Goal: Check status: Check status

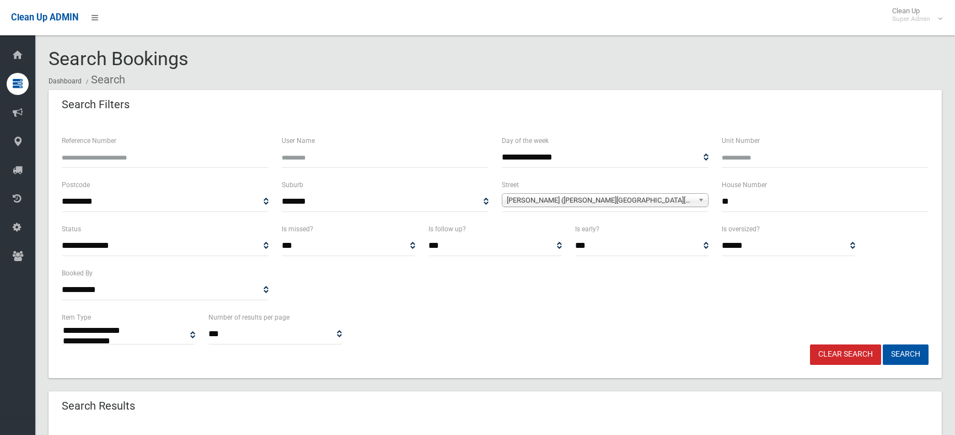
select select
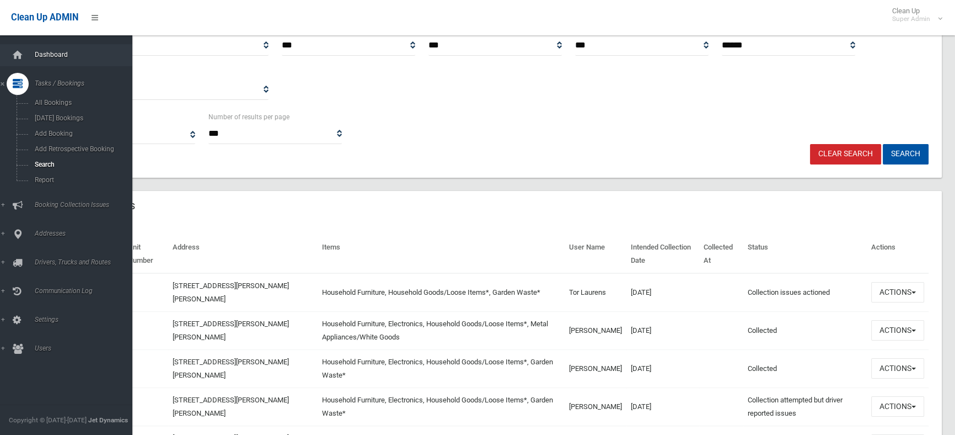
click at [57, 51] on span "Dashboard" at bounding box center [85, 55] width 109 height 8
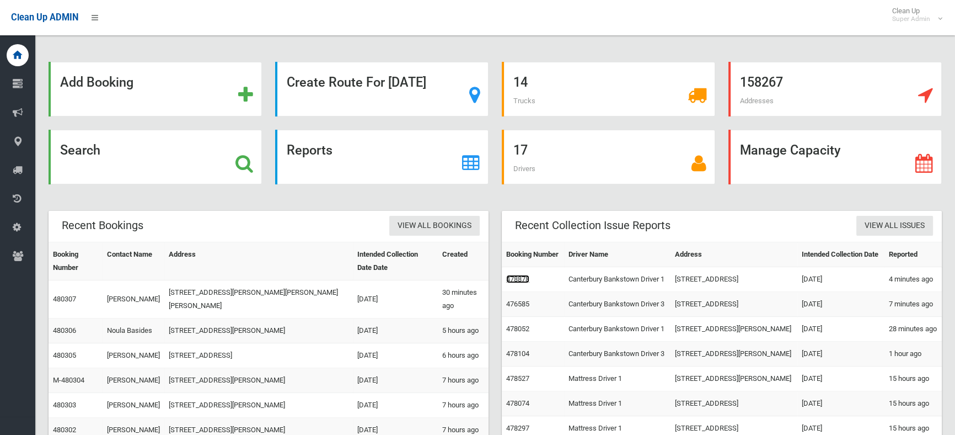
click at [528, 283] on link "478878" at bounding box center [517, 279] width 23 height 8
click at [512, 308] on link "476585" at bounding box center [517, 303] width 23 height 8
click at [524, 333] on link "478052" at bounding box center [517, 328] width 23 height 8
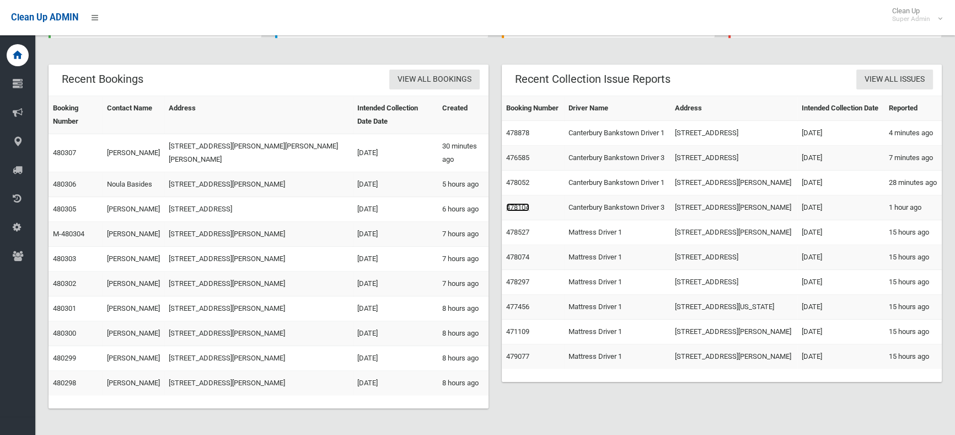
click at [521, 211] on link "478104" at bounding box center [517, 207] width 23 height 8
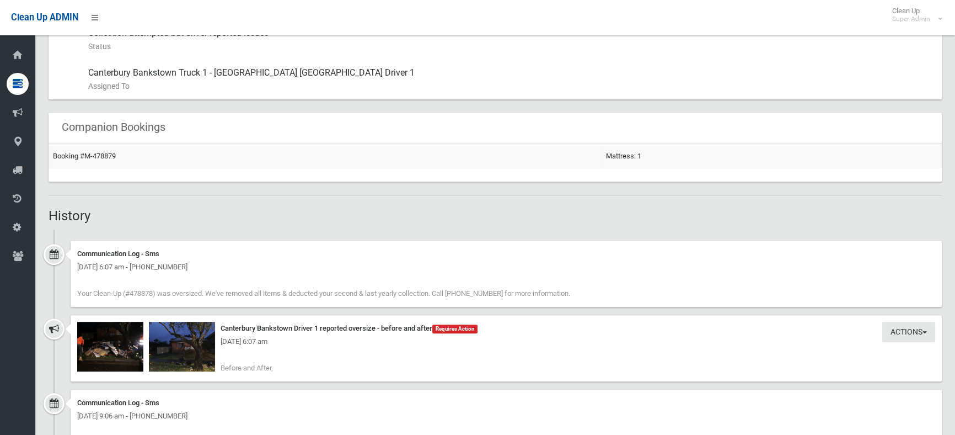
scroll to position [702, 0]
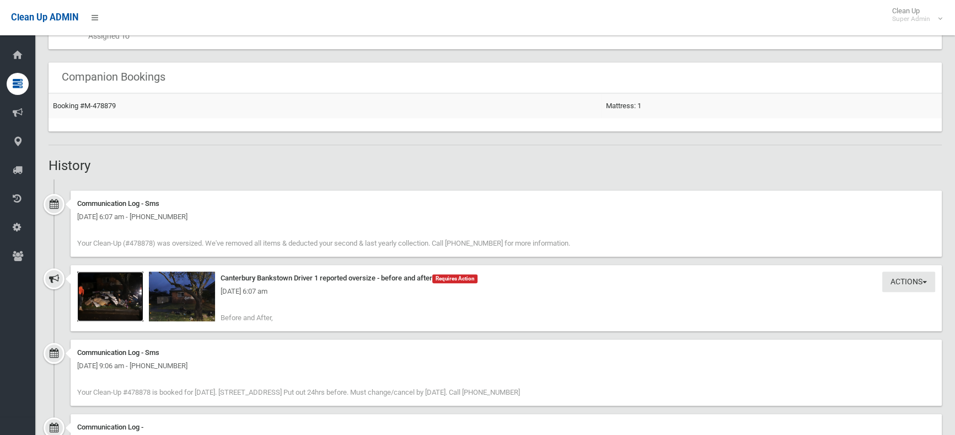
click at [92, 281] on img at bounding box center [110, 296] width 66 height 50
click at [171, 291] on div "Thursday 21st August 2025 - 6:07 am" at bounding box center [506, 291] width 858 height 13
click at [175, 300] on img at bounding box center [182, 296] width 66 height 50
click at [120, 296] on div "Thursday 21st August 2025 - 6:07 am" at bounding box center [506, 291] width 858 height 13
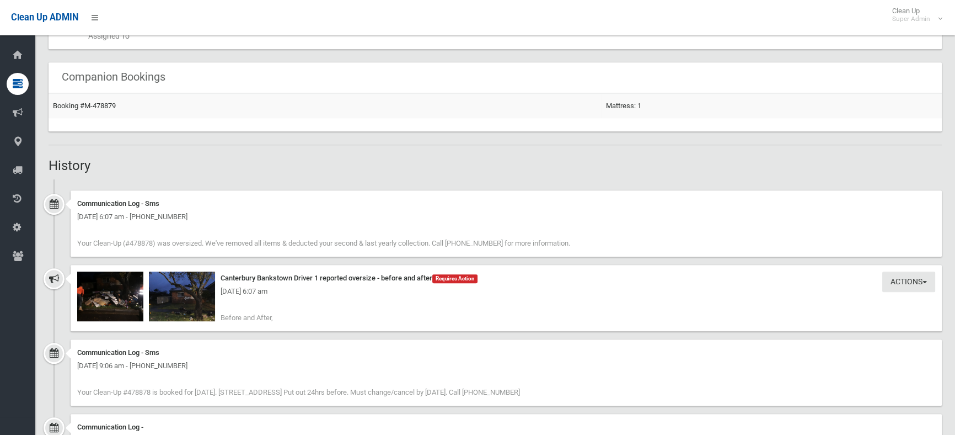
click at [120, 296] on div "Thursday 21st August 2025 - 6:07 am" at bounding box center [506, 291] width 858 height 13
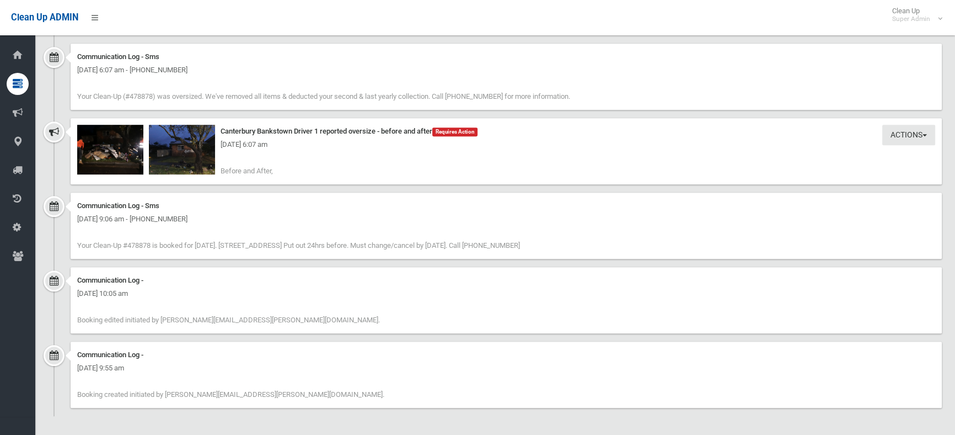
scroll to position [849, 0]
click at [137, 173] on div "Actions Take Action Canterbury Bankstown Driver 1 reported oversize - before an…" at bounding box center [506, 150] width 871 height 66
click at [126, 154] on img at bounding box center [110, 149] width 66 height 50
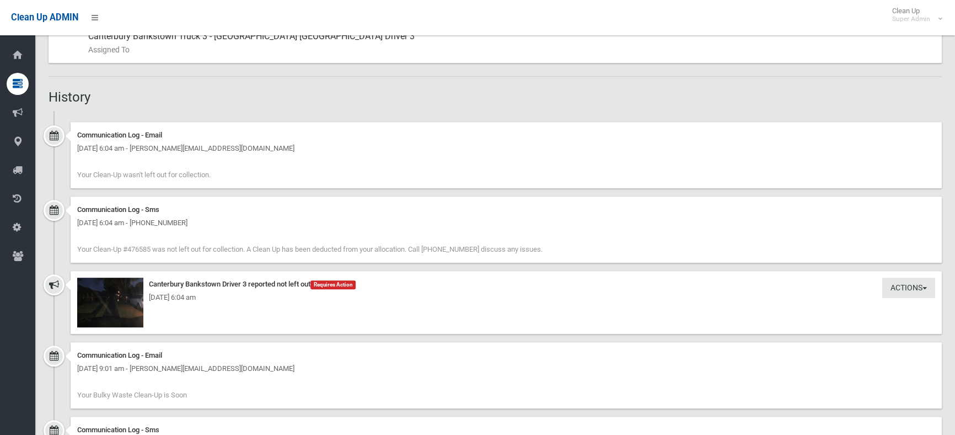
scroll to position [651, 0]
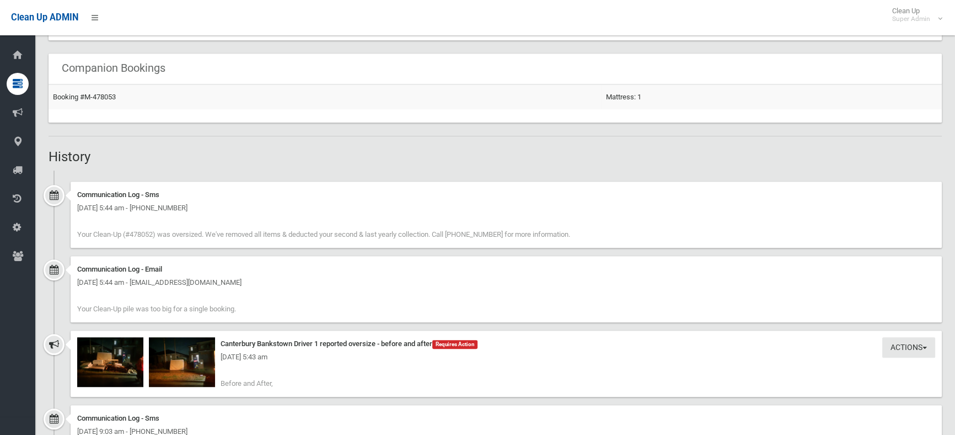
scroll to position [702, 0]
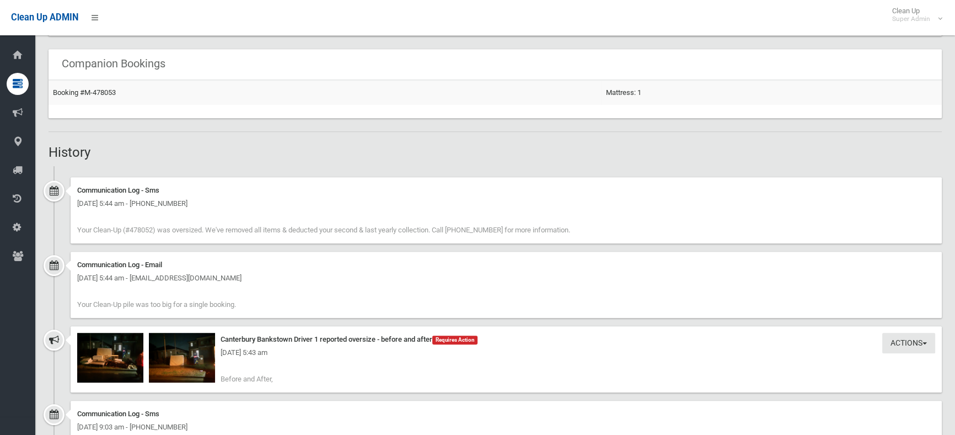
click at [92, 356] on div "[DATE] 5:43 am" at bounding box center [506, 352] width 858 height 13
click at [119, 362] on img at bounding box center [110, 358] width 66 height 50
click at [188, 366] on img at bounding box center [182, 358] width 66 height 50
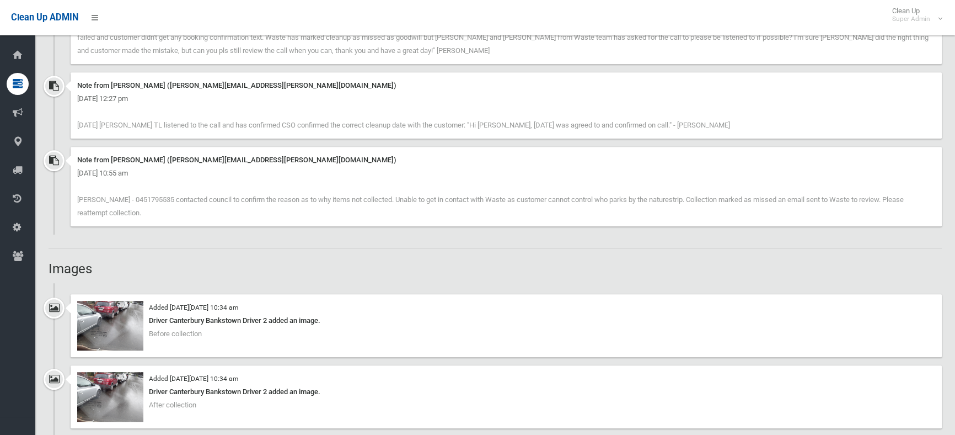
scroll to position [852, 0]
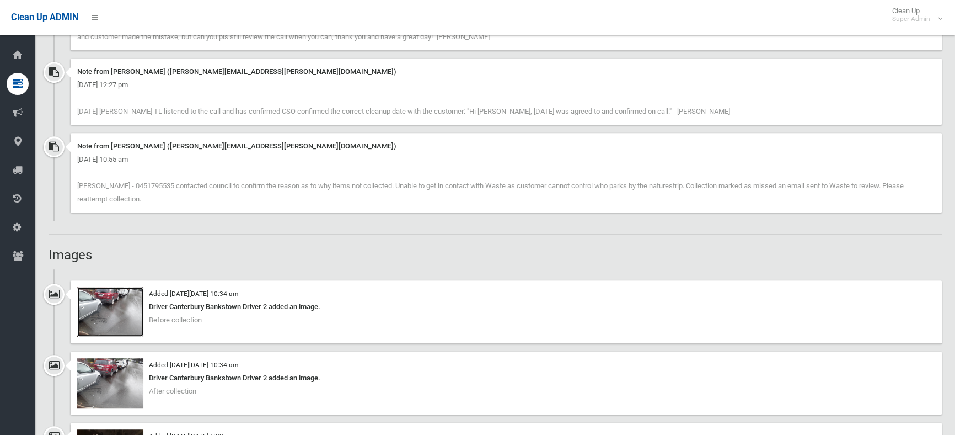
click at [126, 314] on img at bounding box center [110, 312] width 66 height 50
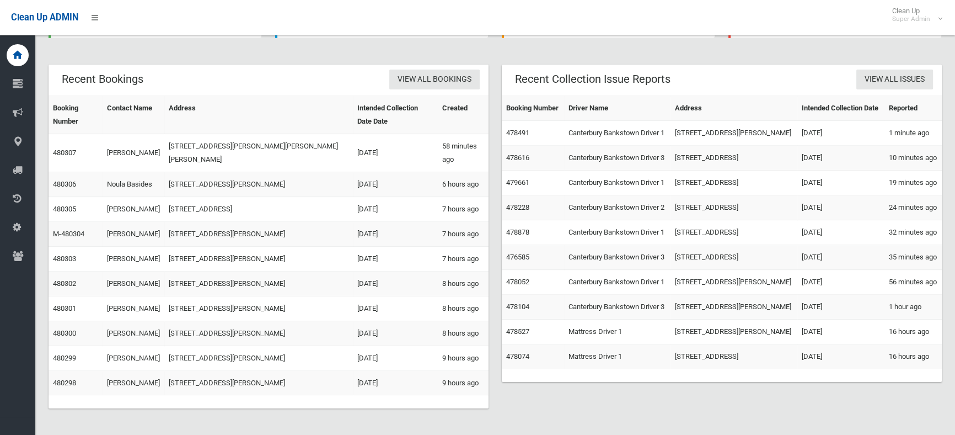
scroll to position [264, 0]
click at [512, 302] on link "478104" at bounding box center [517, 306] width 23 height 8
click at [517, 277] on link "478052" at bounding box center [517, 281] width 23 height 8
click at [519, 253] on link "476585" at bounding box center [517, 257] width 23 height 8
click at [528, 228] on link "478878" at bounding box center [517, 232] width 23 height 8
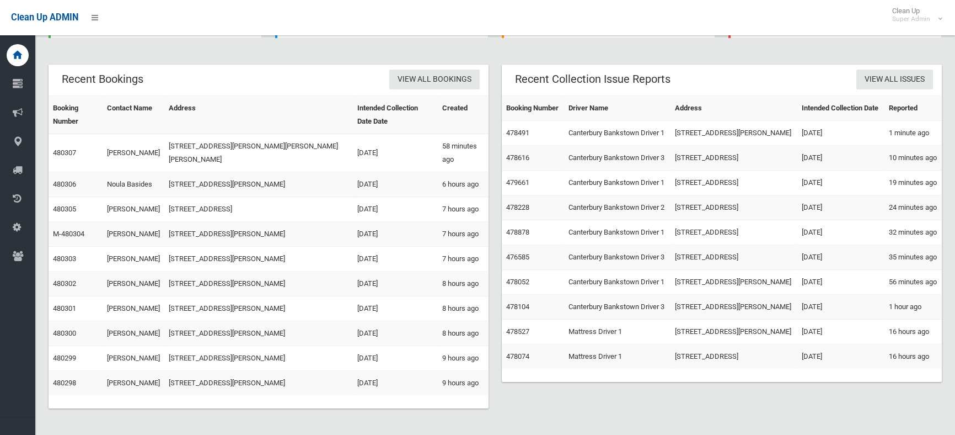
scroll to position [164, 0]
click at [518, 211] on link "478228" at bounding box center [517, 207] width 23 height 8
click at [522, 186] on link "479661" at bounding box center [517, 182] width 23 height 8
click at [508, 162] on link "478616" at bounding box center [517, 157] width 23 height 8
click at [512, 132] on link "478491" at bounding box center [517, 133] width 23 height 8
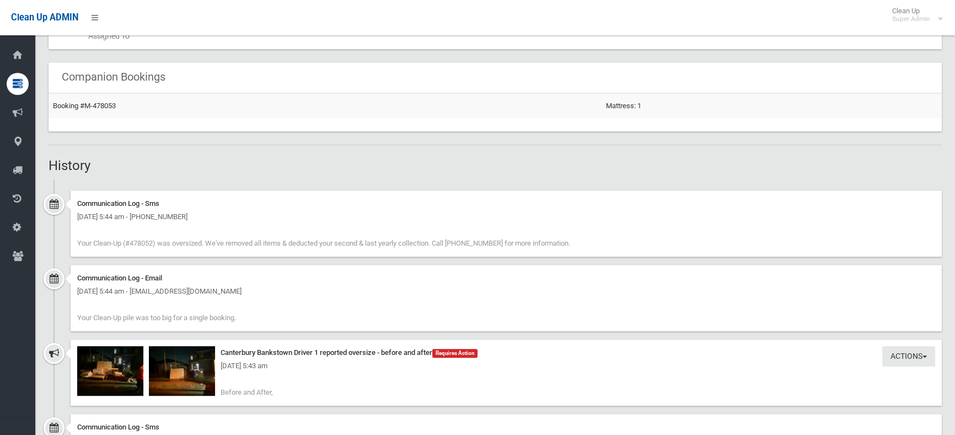
scroll to position [752, 0]
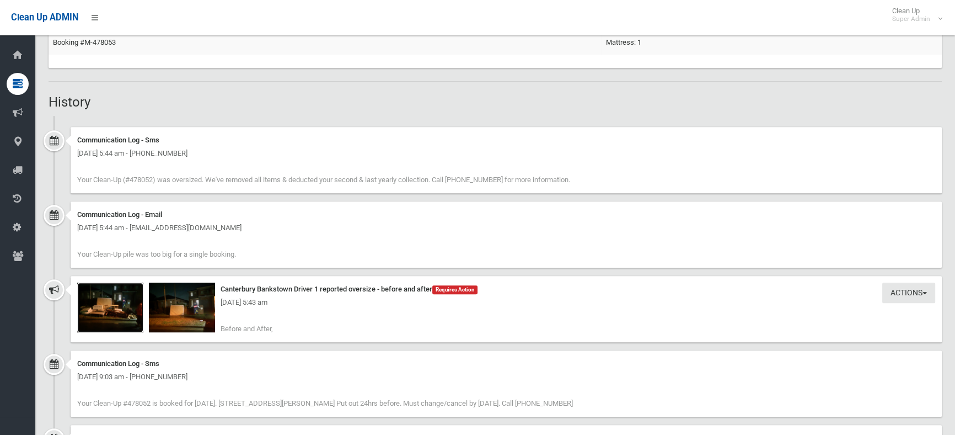
click at [126, 319] on img at bounding box center [110, 307] width 66 height 50
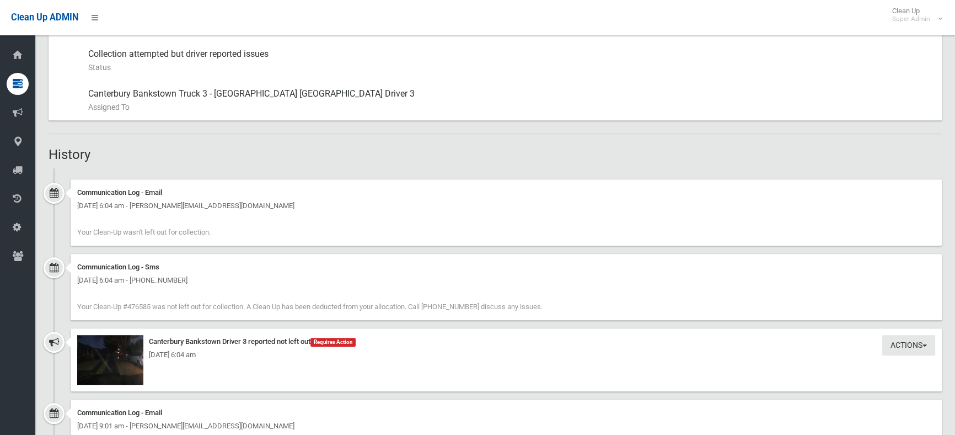
scroll to position [651, 0]
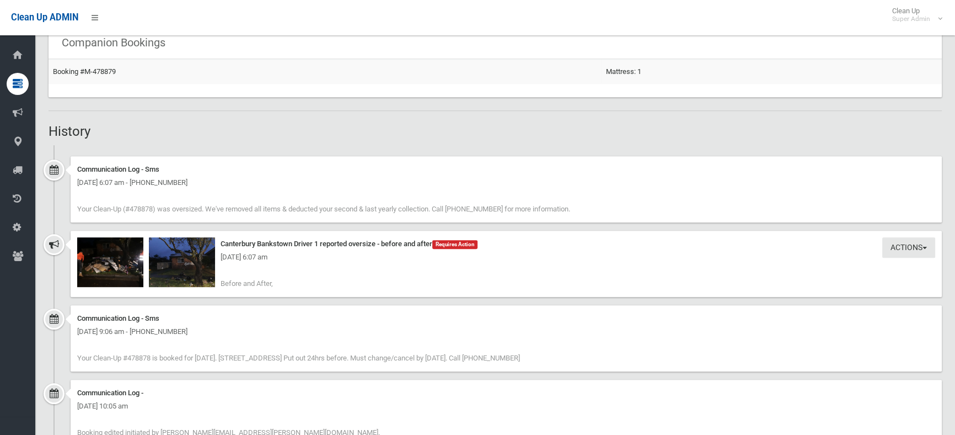
scroll to position [601, 0]
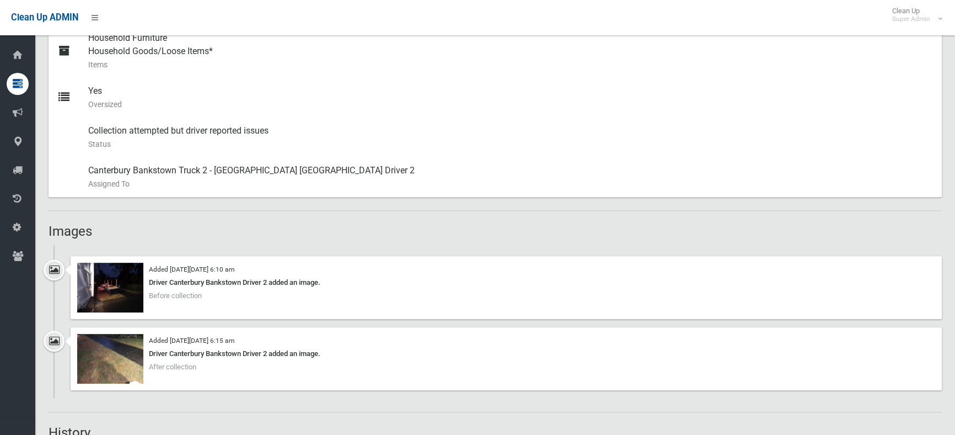
scroll to position [501, 0]
click at [122, 292] on img at bounding box center [110, 287] width 66 height 50
click at [113, 357] on img at bounding box center [110, 358] width 66 height 50
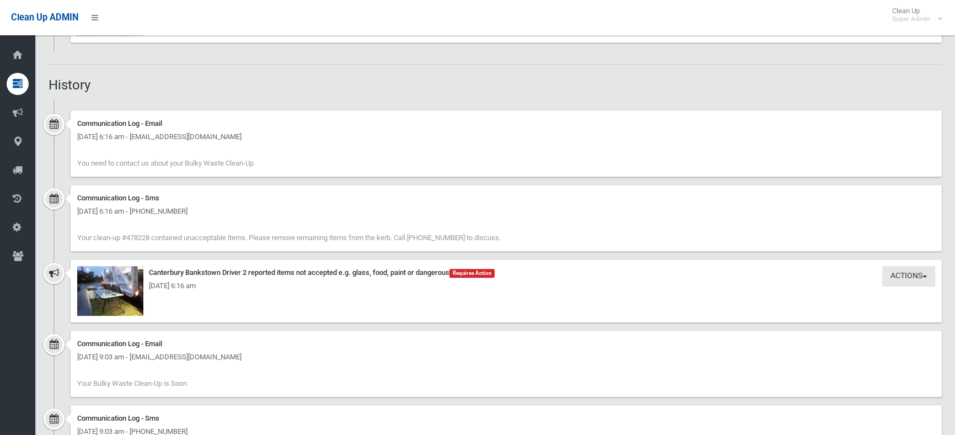
scroll to position [852, 0]
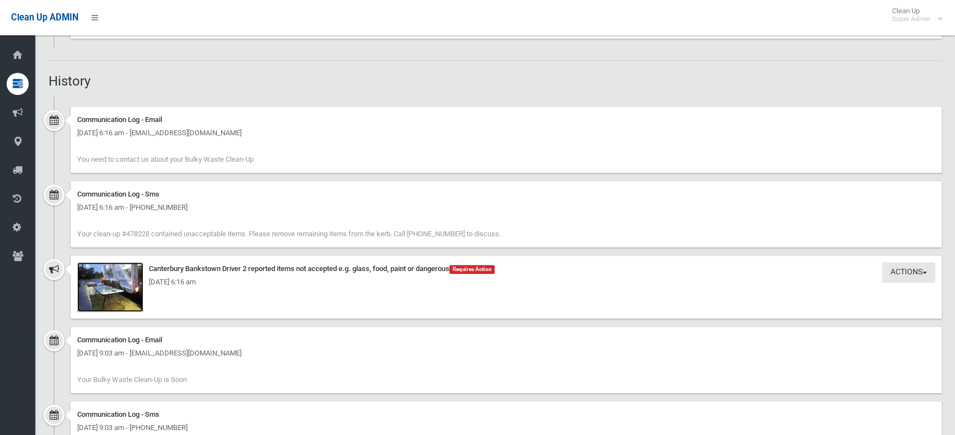
click at [121, 299] on img at bounding box center [110, 287] width 66 height 50
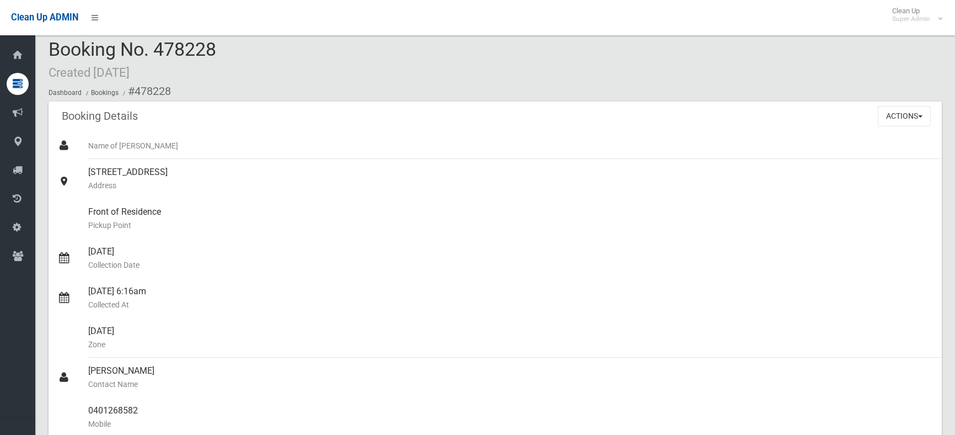
scroll to position [0, 0]
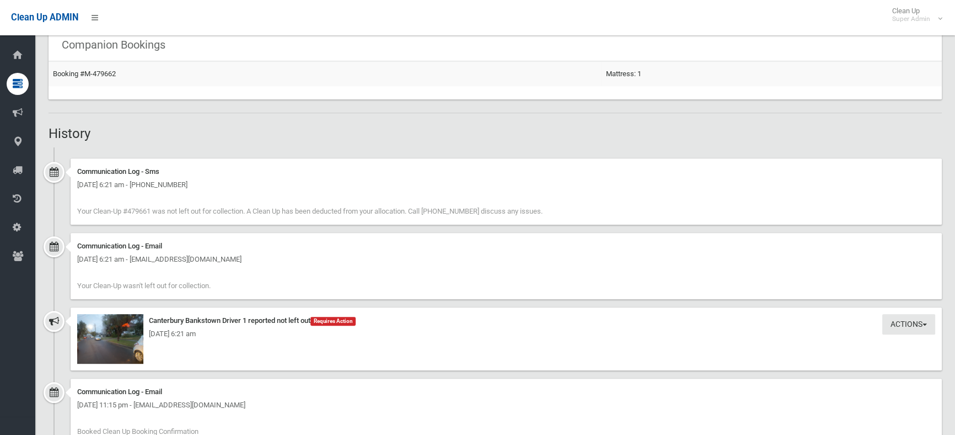
scroll to position [702, 0]
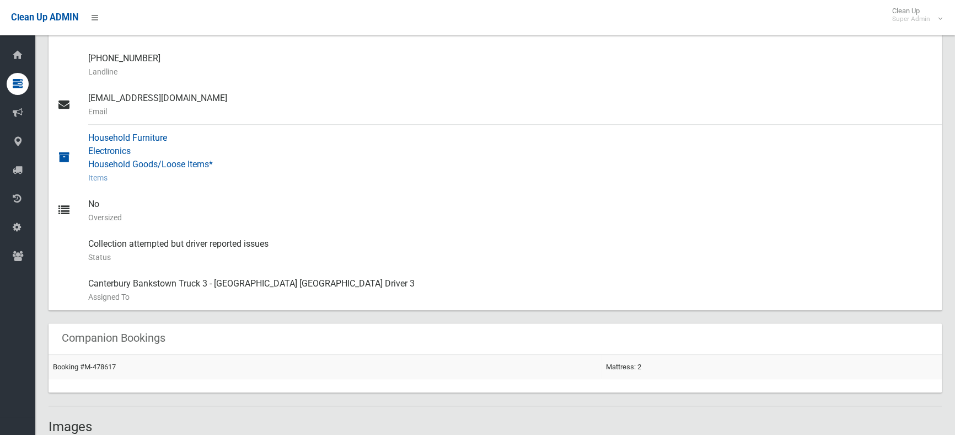
scroll to position [601, 0]
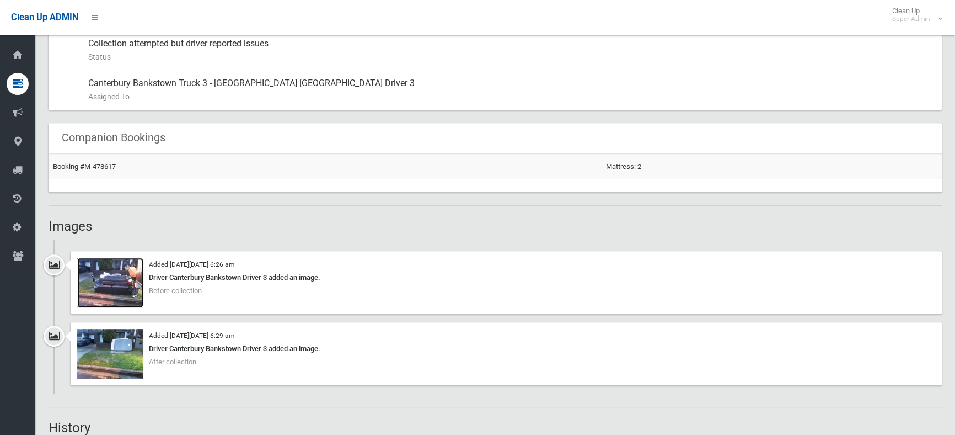
click at [111, 273] on img at bounding box center [110, 283] width 66 height 50
click at [113, 364] on img at bounding box center [110, 354] width 66 height 50
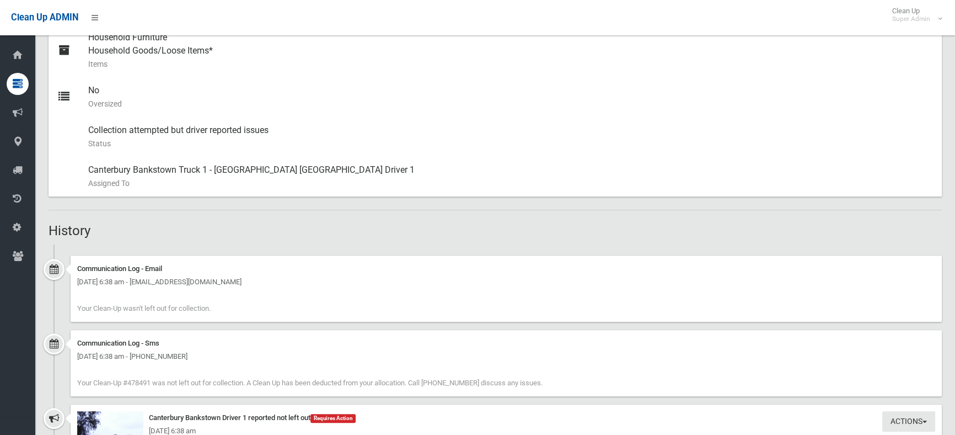
scroll to position [702, 0]
